Goal: Book appointment/travel/reservation

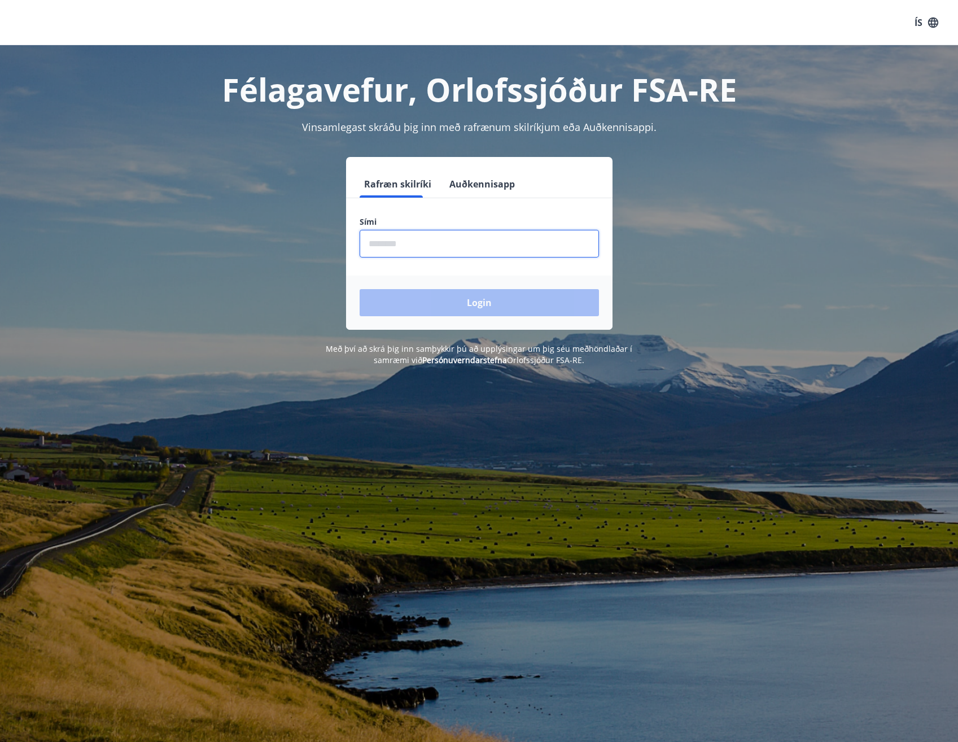
click at [395, 240] on input "phone" at bounding box center [479, 244] width 239 height 28
type input "********"
click at [395, 299] on button "Login" at bounding box center [479, 302] width 239 height 27
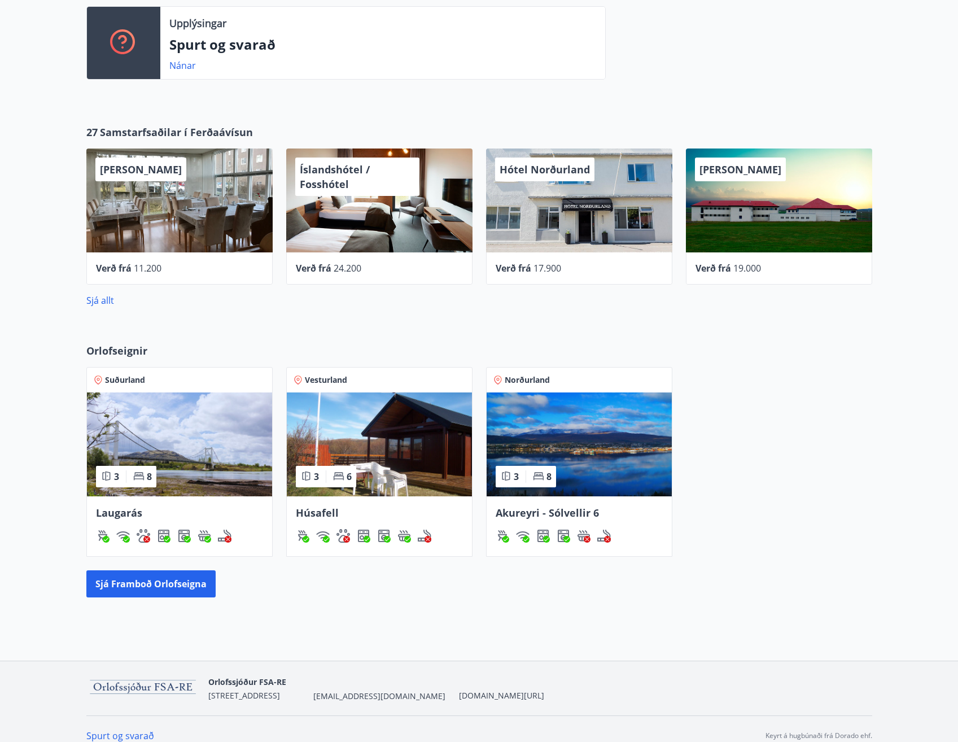
scroll to position [395, 0]
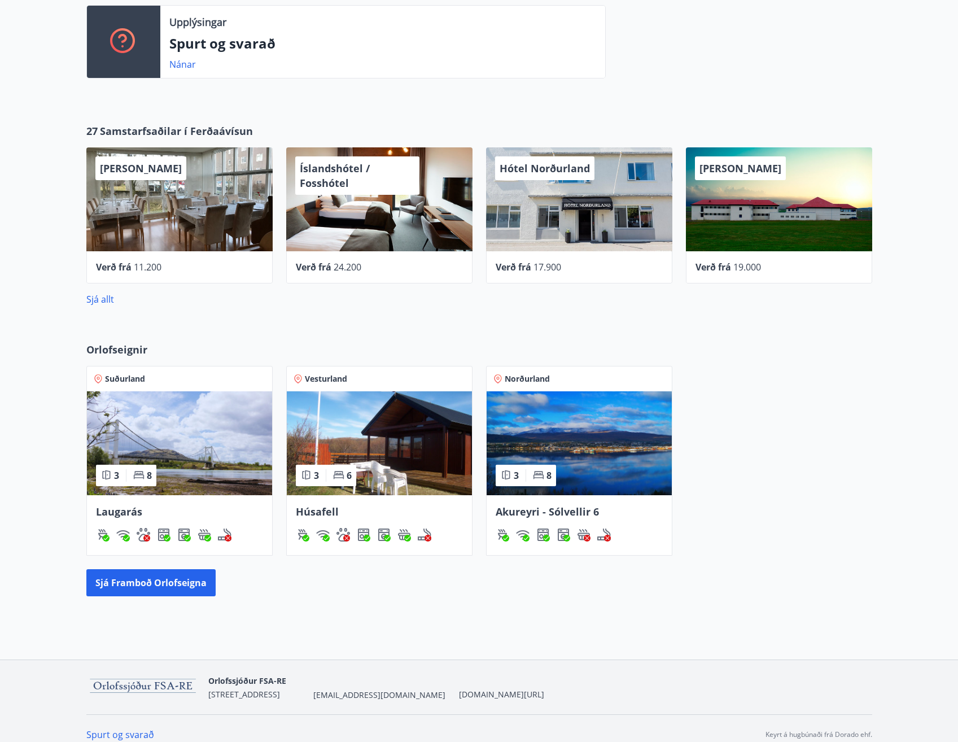
click at [590, 478] on img at bounding box center [579, 443] width 185 height 104
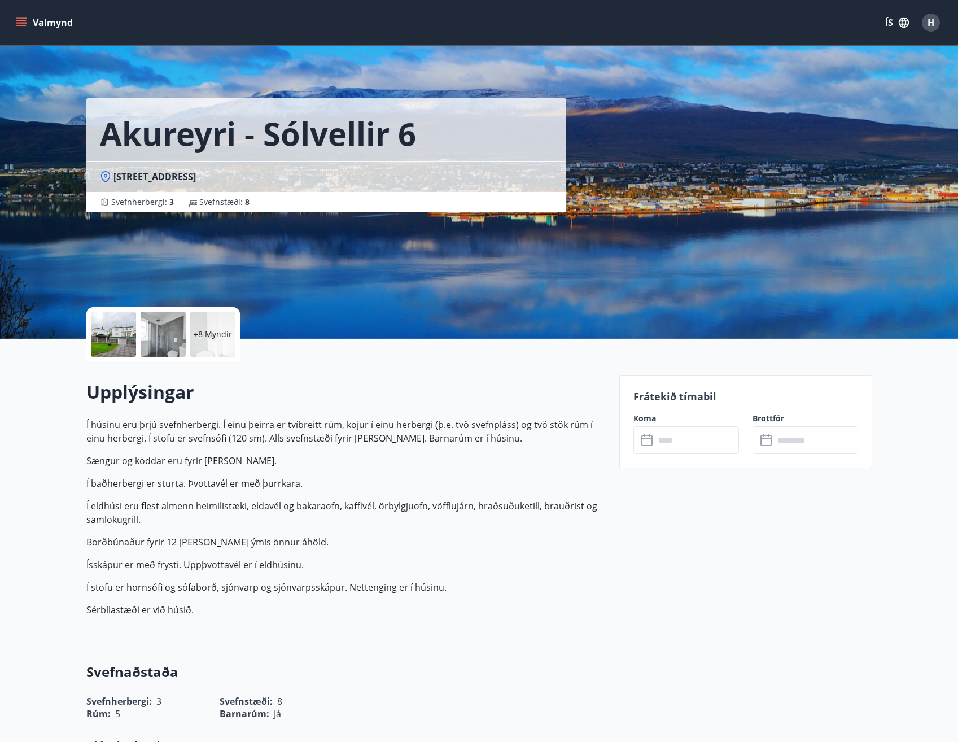
click at [670, 440] on input "text" at bounding box center [697, 440] width 84 height 28
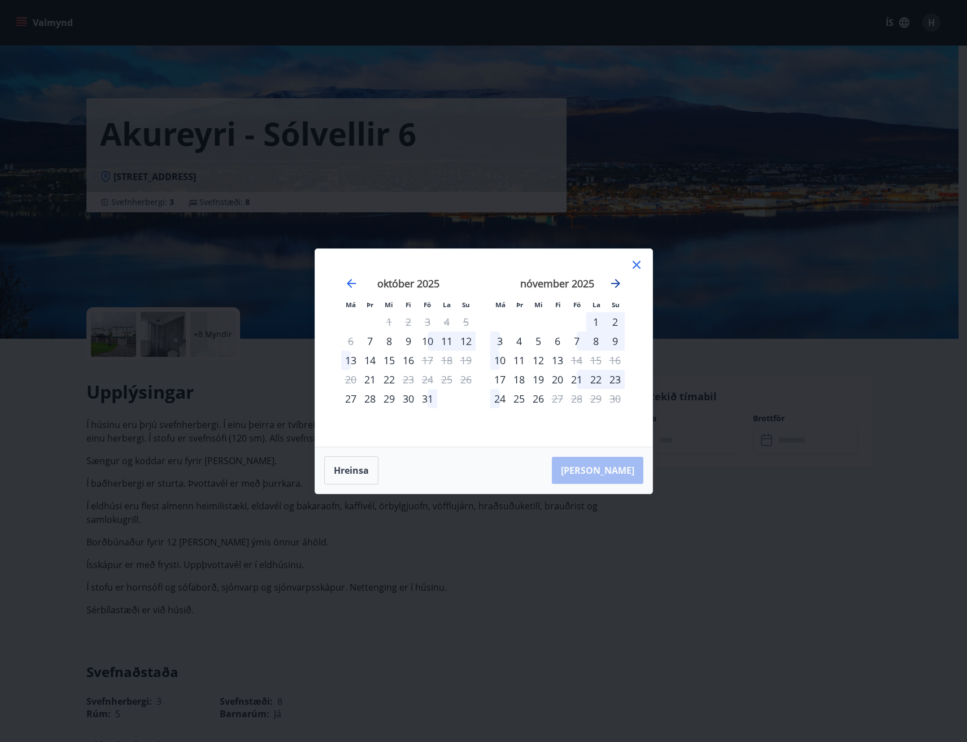
click at [612, 289] on icon "Move forward to switch to the next month." at bounding box center [616, 284] width 14 height 14
